Goal: Book appointment/travel/reservation

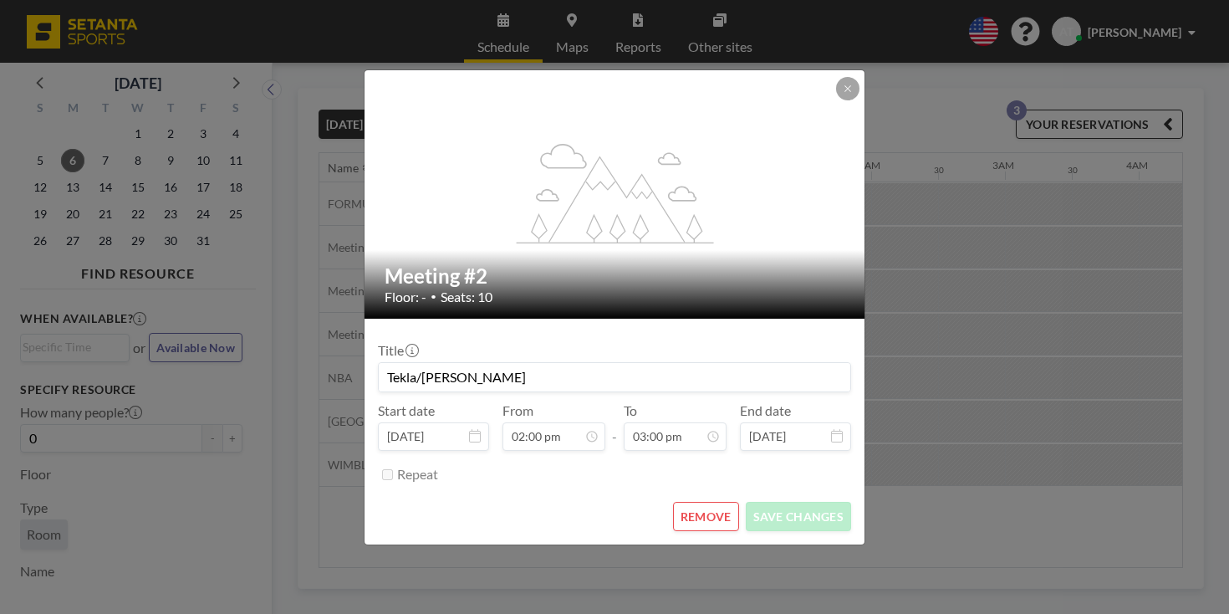
scroll to position [0, 1472]
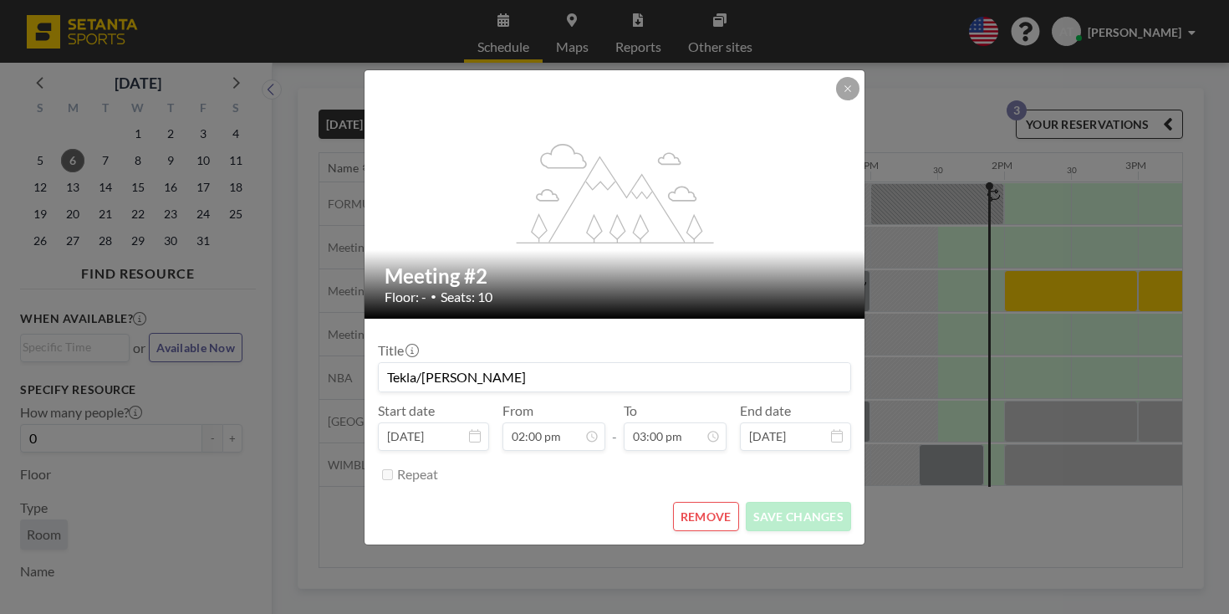
click at [701, 502] on button "REMOVE" at bounding box center [706, 516] width 66 height 29
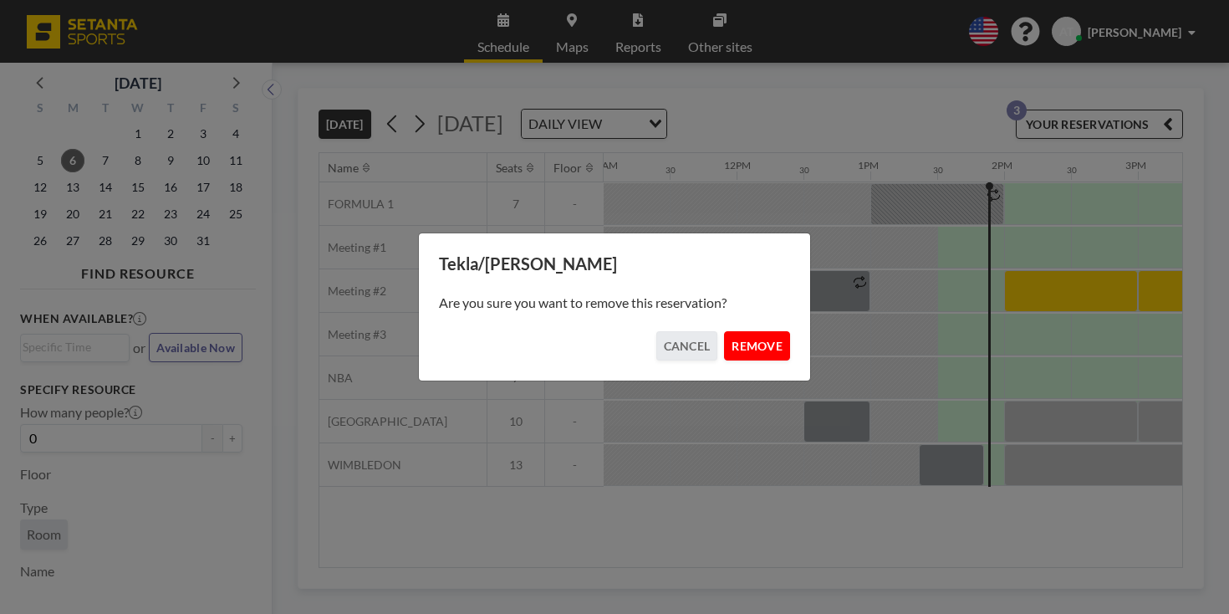
click at [746, 342] on button "REMOVE" at bounding box center [757, 345] width 66 height 29
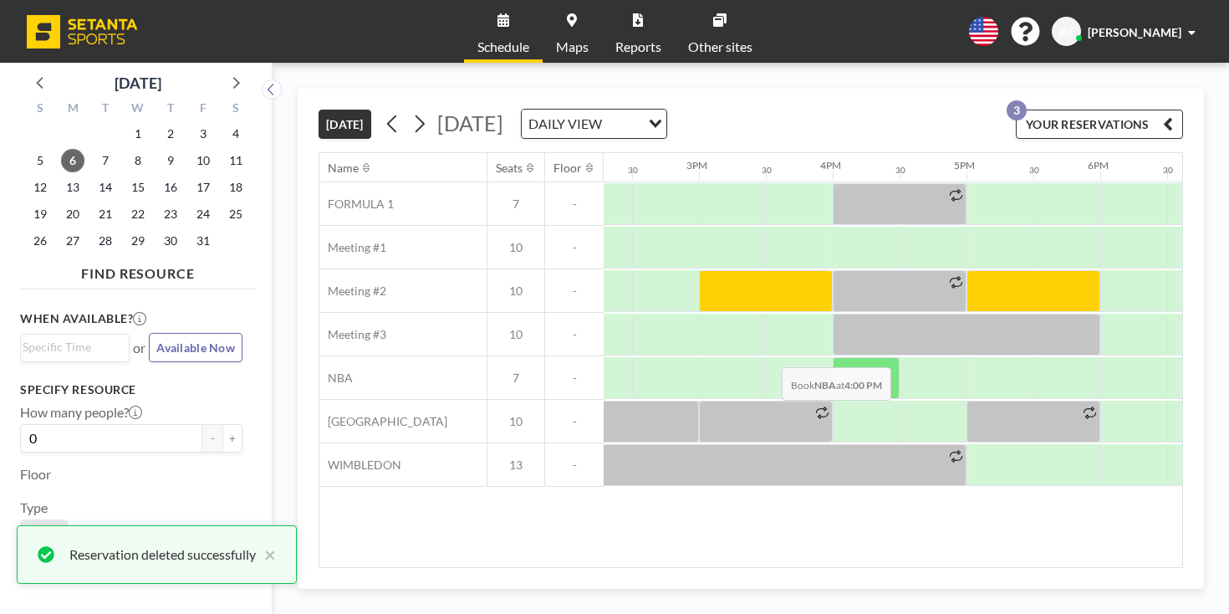
scroll to position [0, 1910]
click at [411, 111] on icon at bounding box center [419, 123] width 16 height 25
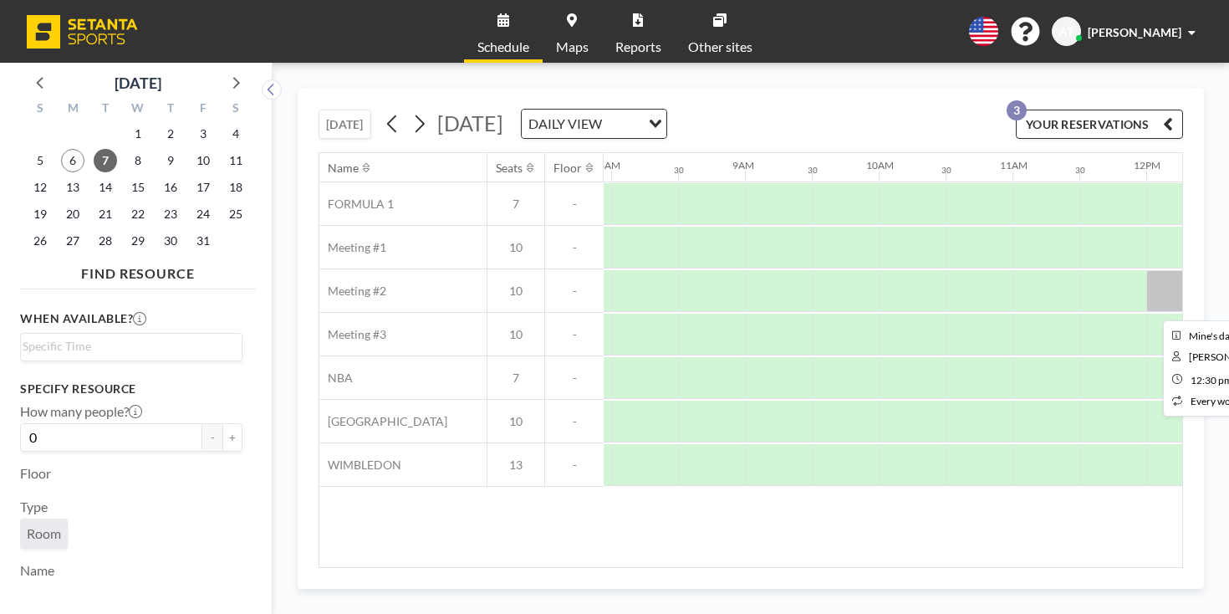
scroll to position [0, 1069]
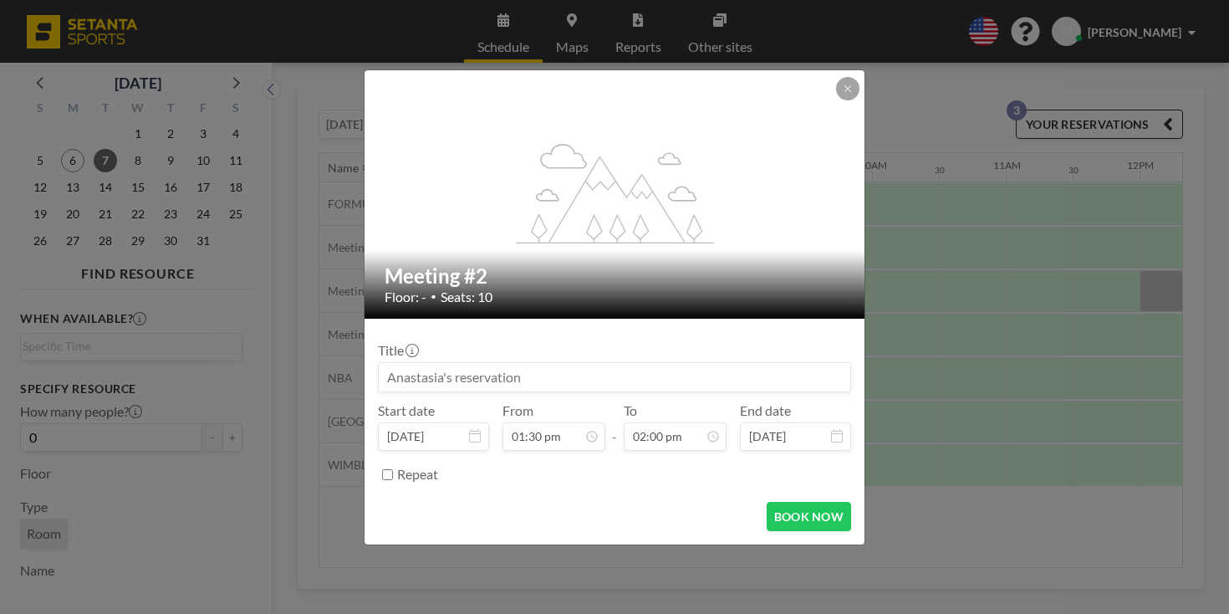
click at [565, 367] on input at bounding box center [615, 377] width 472 height 28
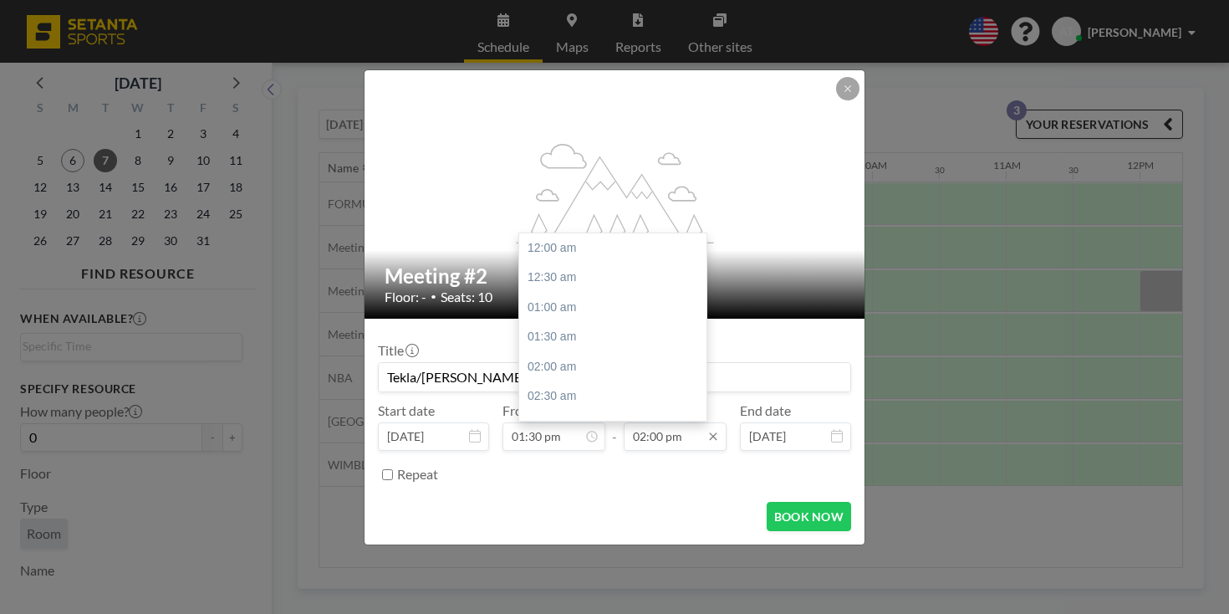
scroll to position [726, 0]
click at [651, 422] on input "02:00 pm" at bounding box center [675, 436] width 103 height 28
click at [568, 400] on div "03:00 pm" at bounding box center [612, 415] width 187 height 30
type input "Tekla/[PERSON_NAME]"
type input "03:00 pm"
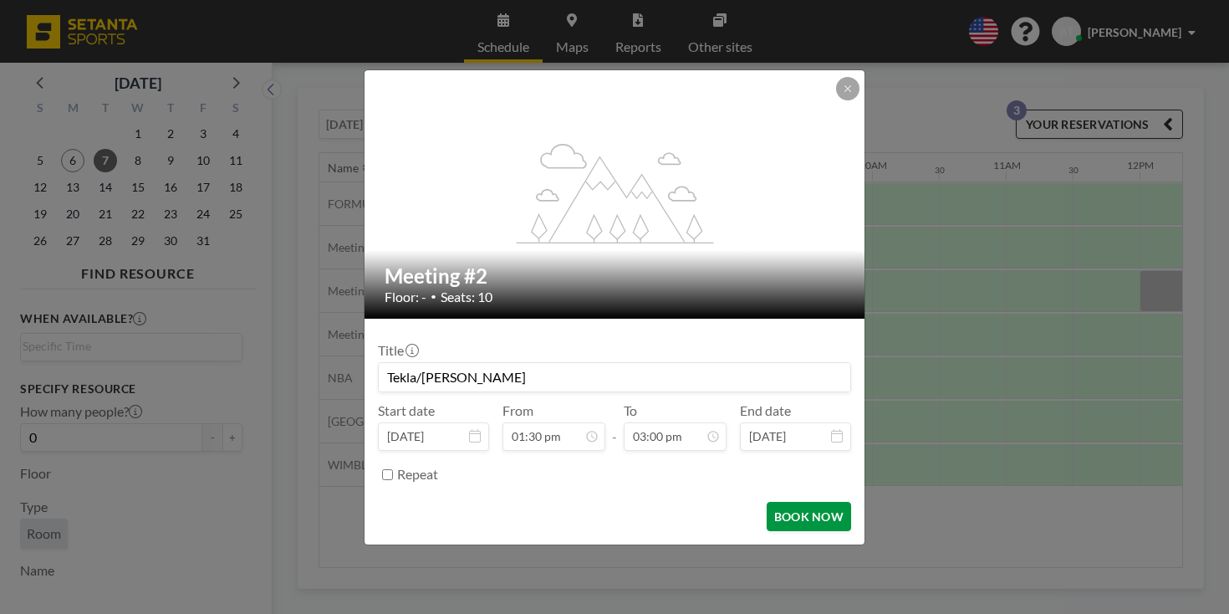
click at [767, 502] on button "BOOK NOW" at bounding box center [809, 516] width 84 height 29
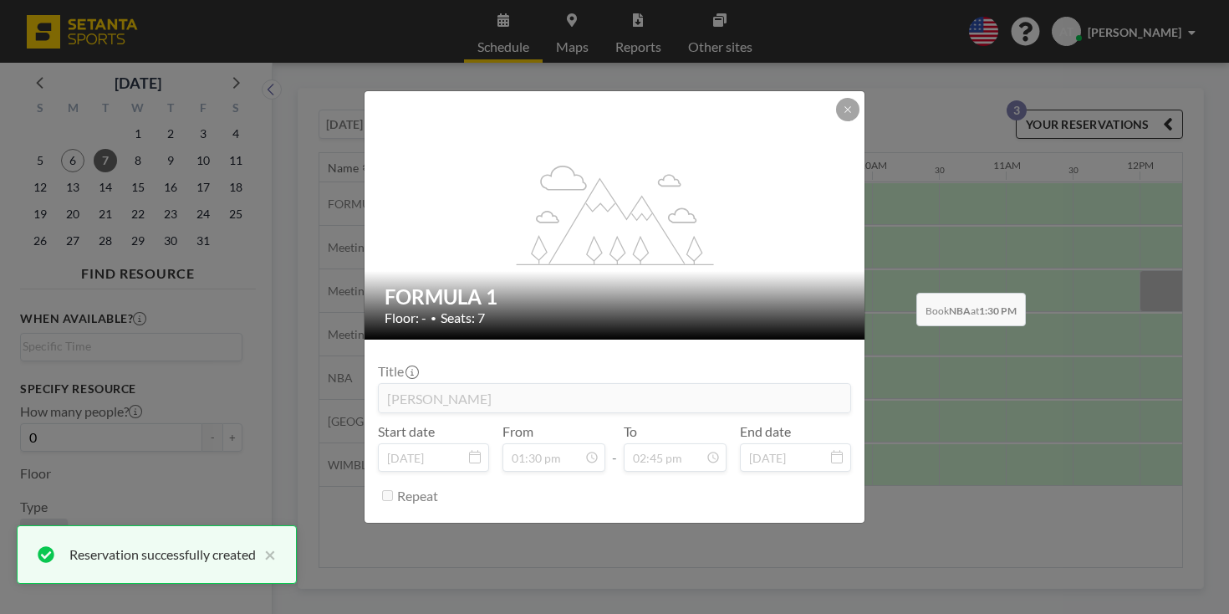
click at [911, 253] on div "flex-grow: 1.2; FORMULA 1 Floor: - • Seats: 7 Title [PERSON_NAME] Start date [D…" at bounding box center [614, 307] width 1229 height 614
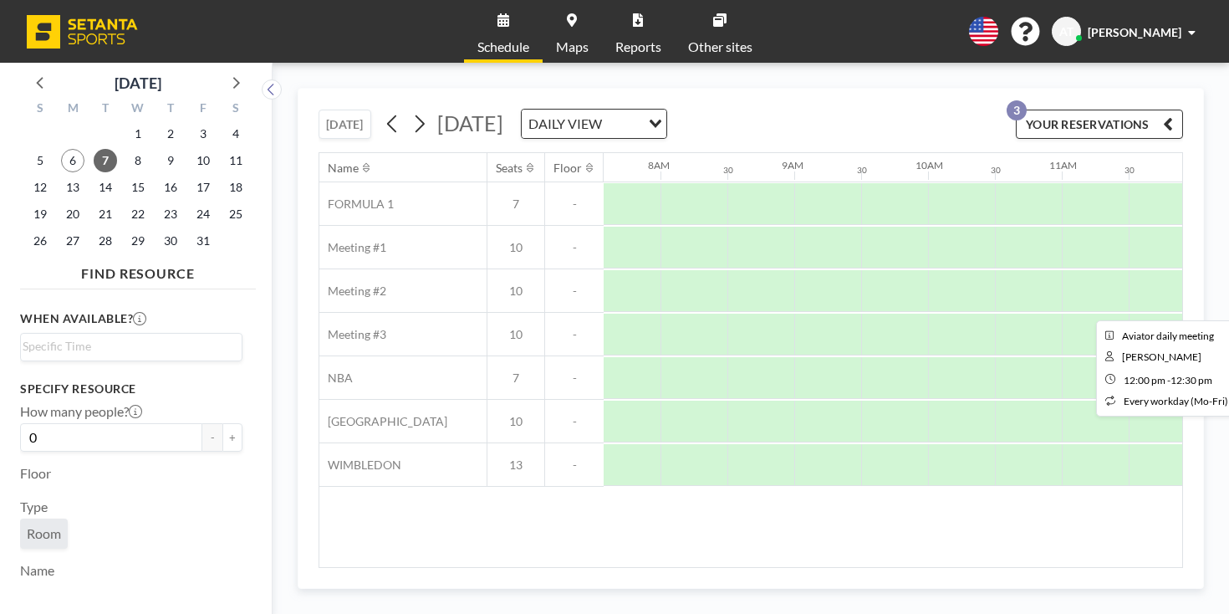
scroll to position [0, 1044]
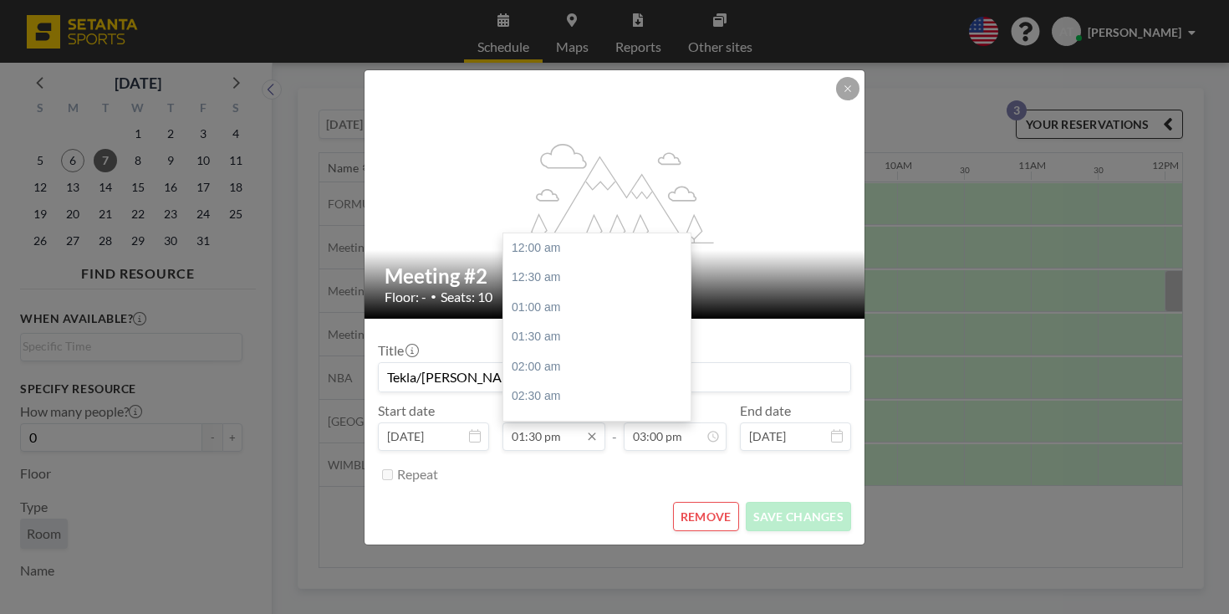
scroll to position [700, 0]
click at [548, 422] on input "01:30 pm" at bounding box center [553, 436] width 103 height 28
click at [584, 366] on div "02:00 pm" at bounding box center [596, 381] width 187 height 30
type input "02:00 pm"
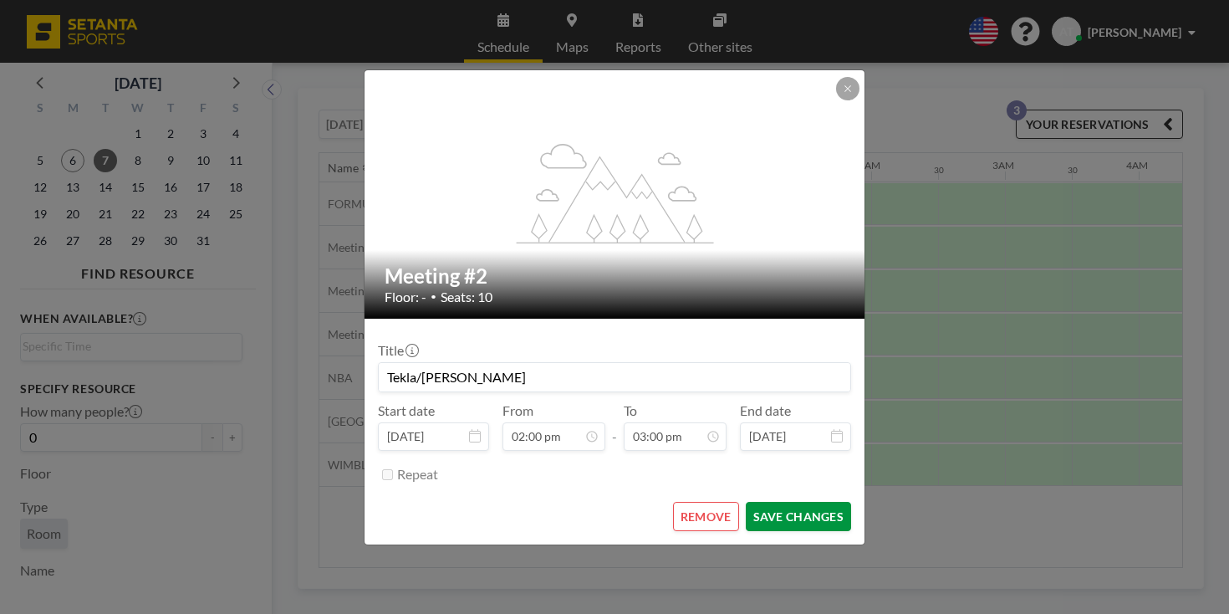
scroll to position [0, 1467]
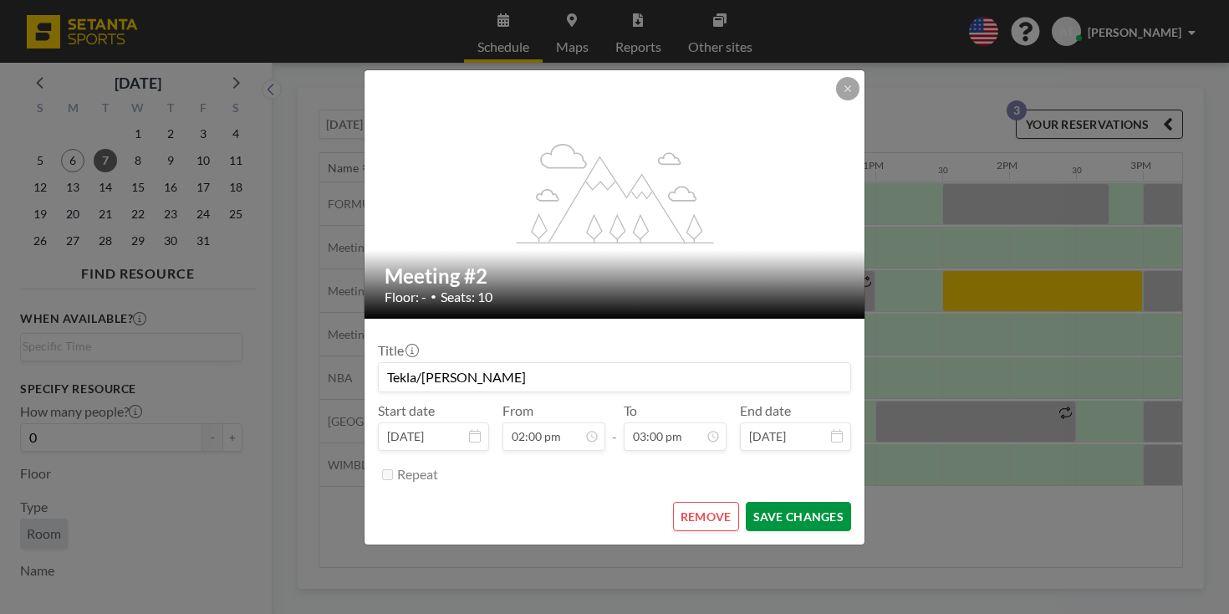
click at [747, 502] on button "SAVE CHANGES" at bounding box center [798, 516] width 105 height 29
